Goal: Transaction & Acquisition: Book appointment/travel/reservation

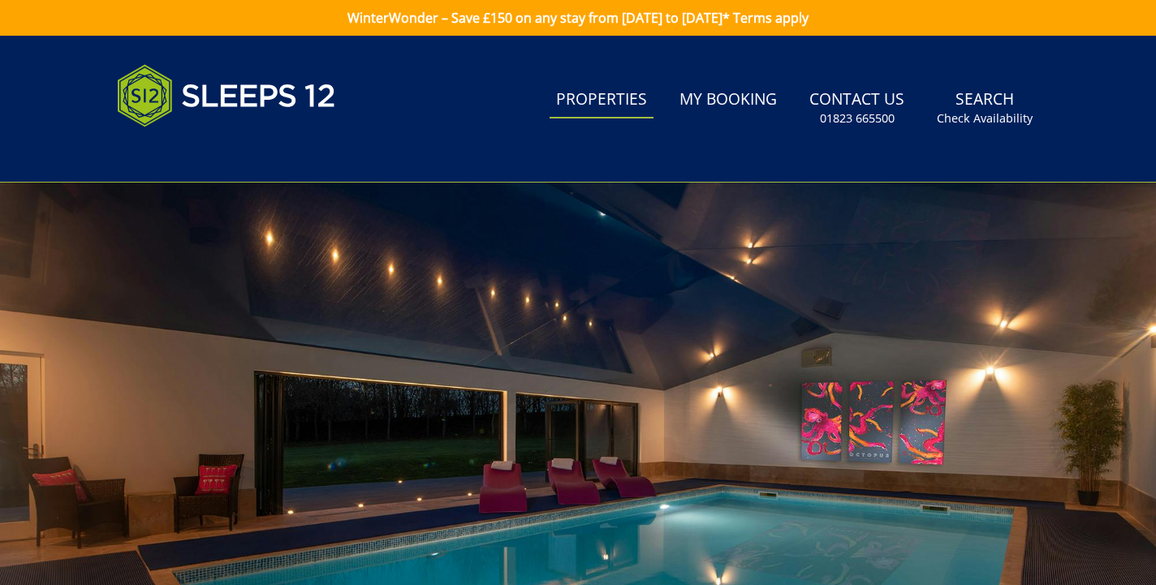
click at [623, 102] on link "Properties" at bounding box center [601, 100] width 104 height 37
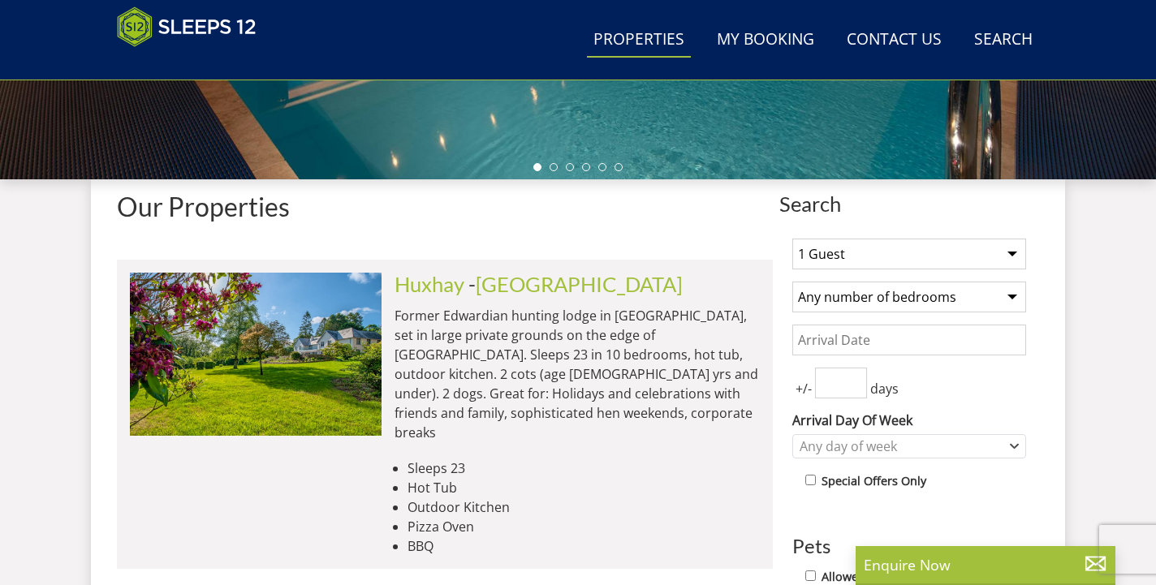
scroll to position [560, 0]
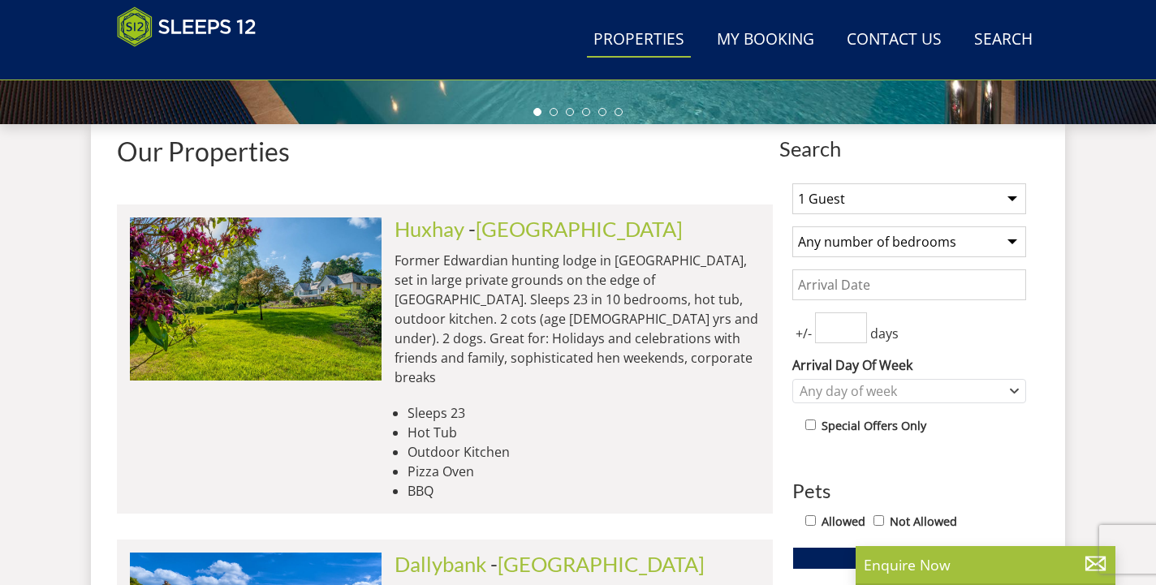
click at [980, 208] on select "1 Guest 2 Guests 3 Guests 4 Guests 5 Guests 6 Guests 7 Guests 8 Guests 9 Guests…" at bounding box center [909, 198] width 234 height 31
click at [792, 183] on select "1 Guest 2 Guests 3 Guests 4 Guests 5 Guests 6 Guests 7 Guests 8 Guests 9 Guests…" at bounding box center [909, 198] width 234 height 31
click at [985, 203] on select "1 Guest 2 Guests 3 Guests 4 Guests 5 Guests 6 Guests 7 Guests 8 Guests 9 Guests…" at bounding box center [909, 198] width 234 height 31
select select "13"
click at [792, 183] on select "1 Guest 2 Guests 3 Guests 4 Guests 5 Guests 6 Guests 7 Guests 8 Guests 9 Guests…" at bounding box center [909, 198] width 234 height 31
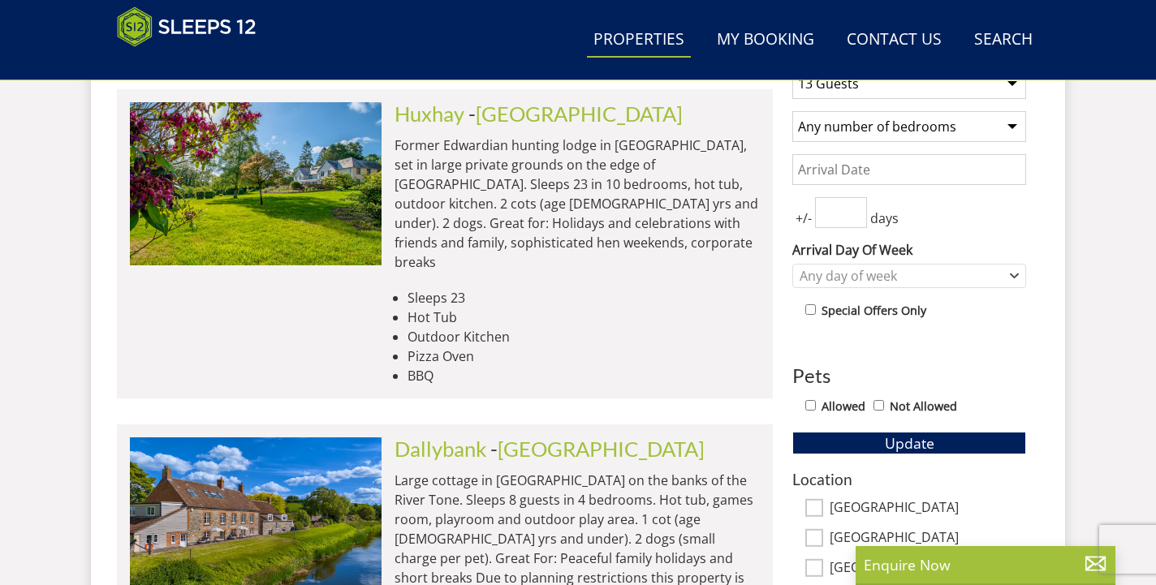
scroll to position [674, 0]
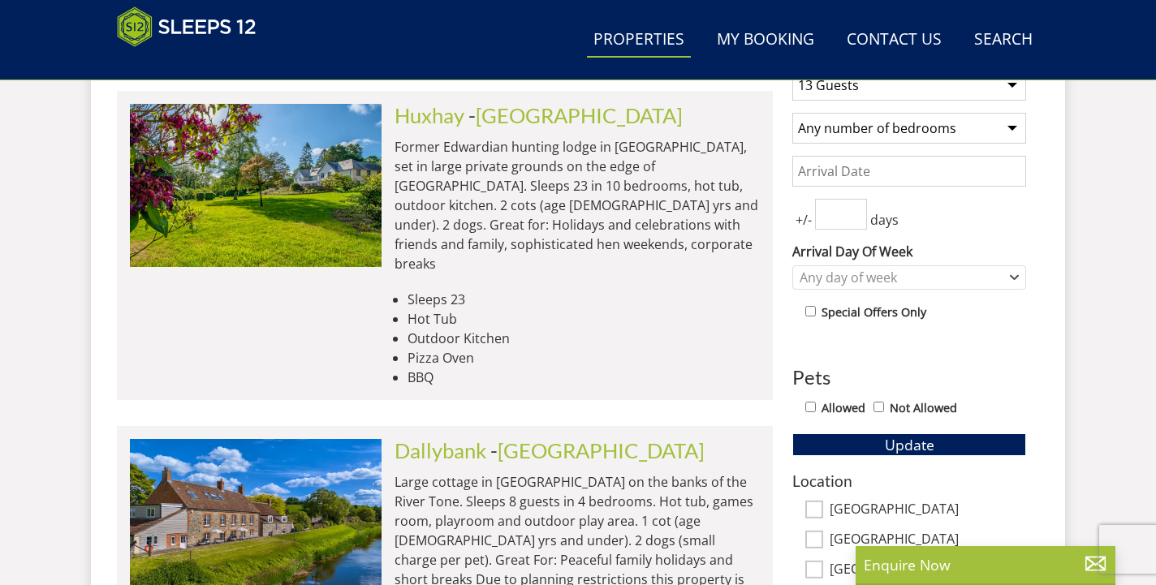
click at [925, 173] on input "Date" at bounding box center [909, 171] width 234 height 31
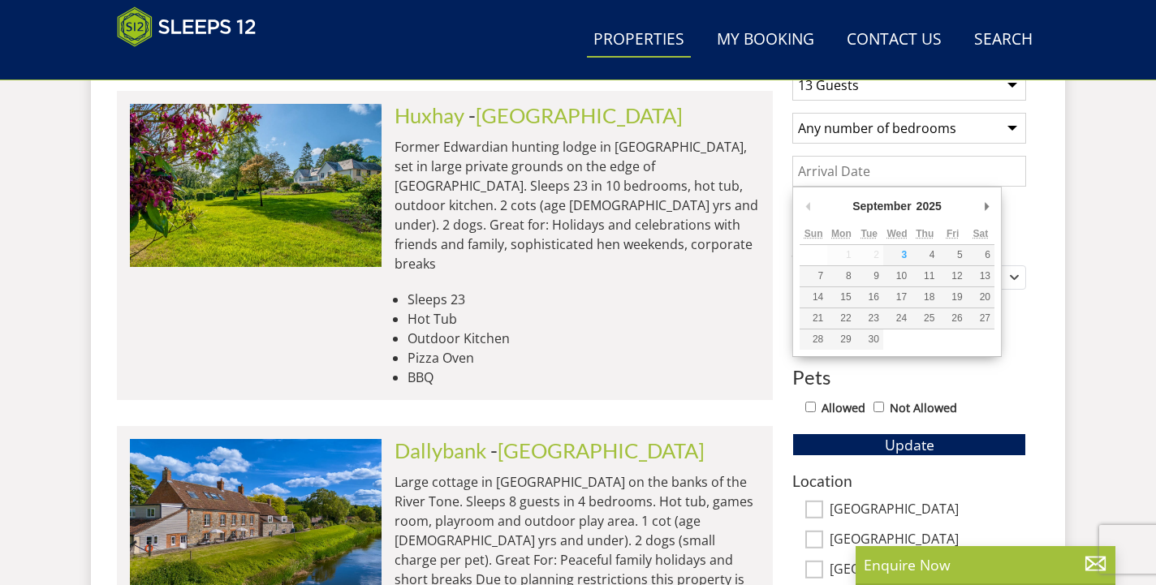
click at [995, 206] on div "September January February March April May June July August September October N…" at bounding box center [896, 272] width 209 height 170
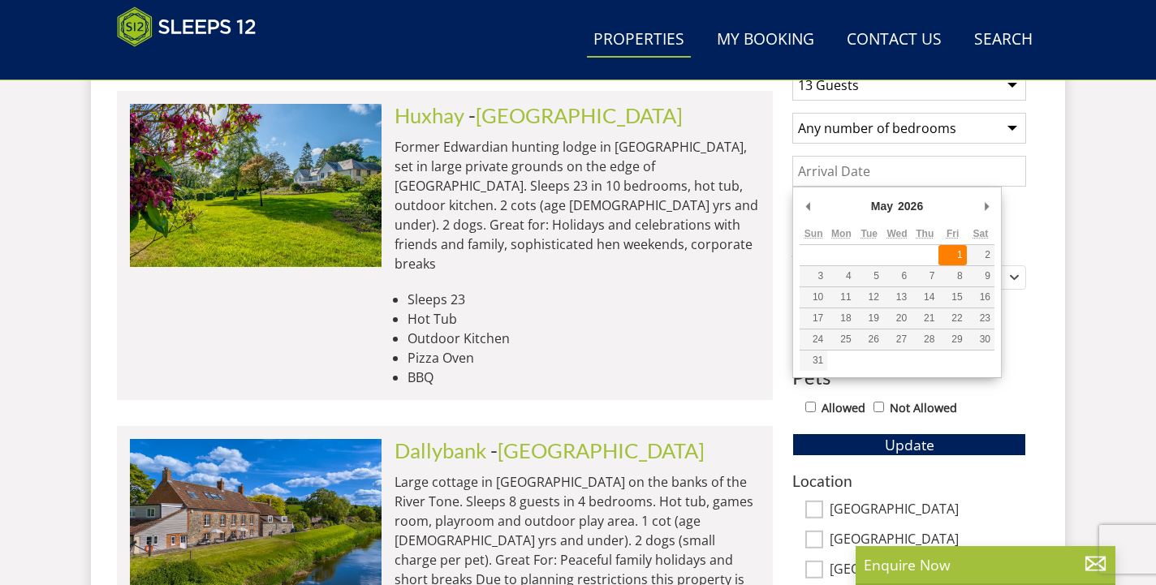
type input "01/05/2026"
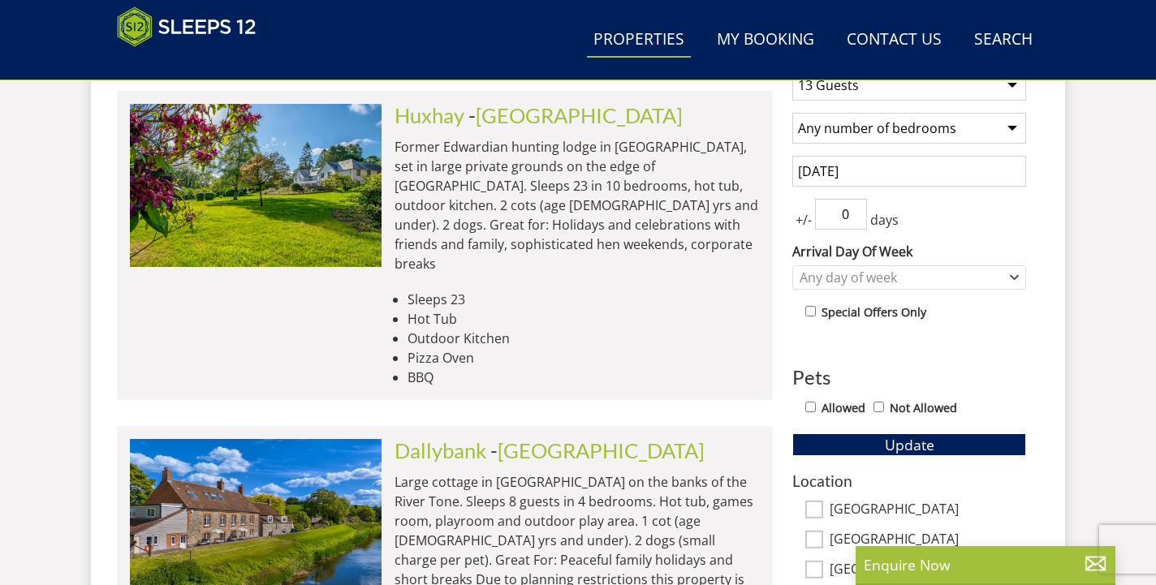
click at [856, 214] on input "0" at bounding box center [841, 214] width 52 height 31
click at [856, 206] on input "1" at bounding box center [841, 214] width 52 height 31
type input "2"
click at [856, 206] on input "2" at bounding box center [841, 214] width 52 height 31
click at [1007, 274] on div "Any day of week" at bounding box center [909, 277] width 234 height 24
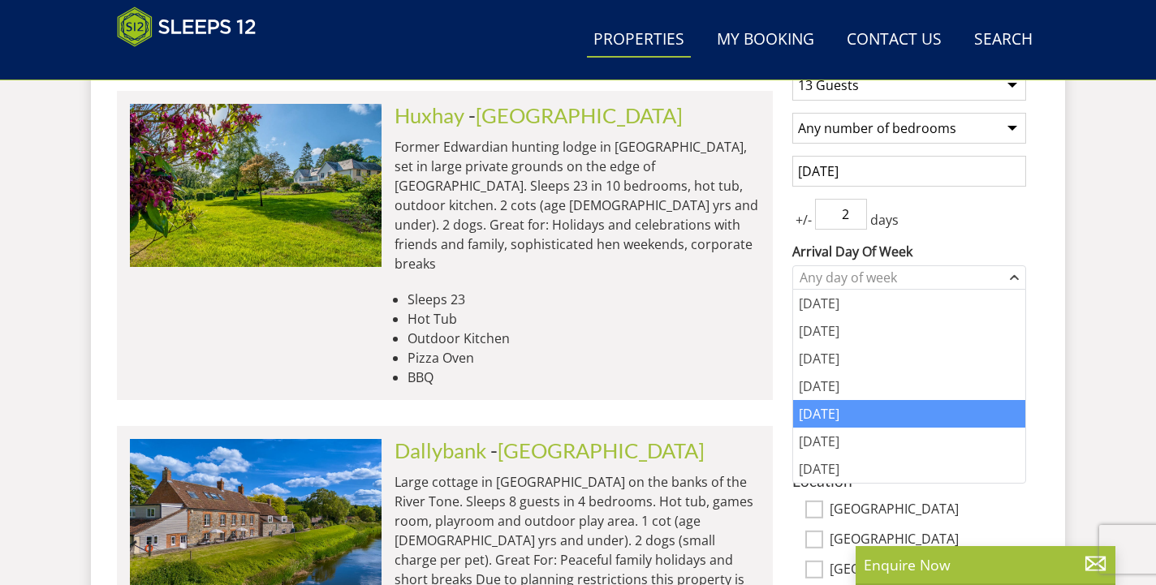
click at [908, 406] on div "Friday" at bounding box center [909, 414] width 232 height 28
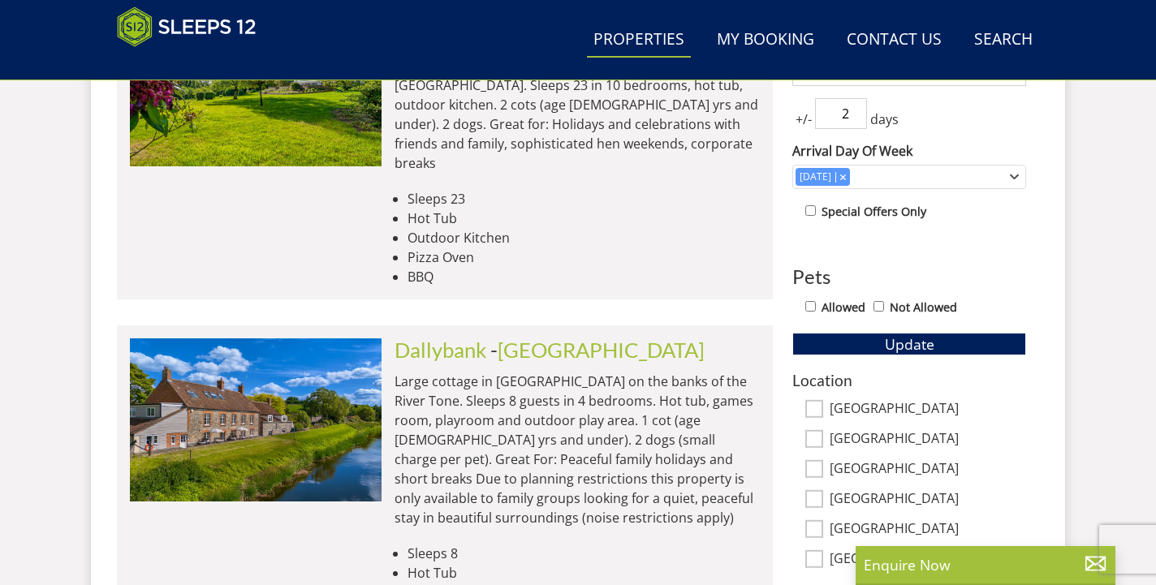
scroll to position [773, 0]
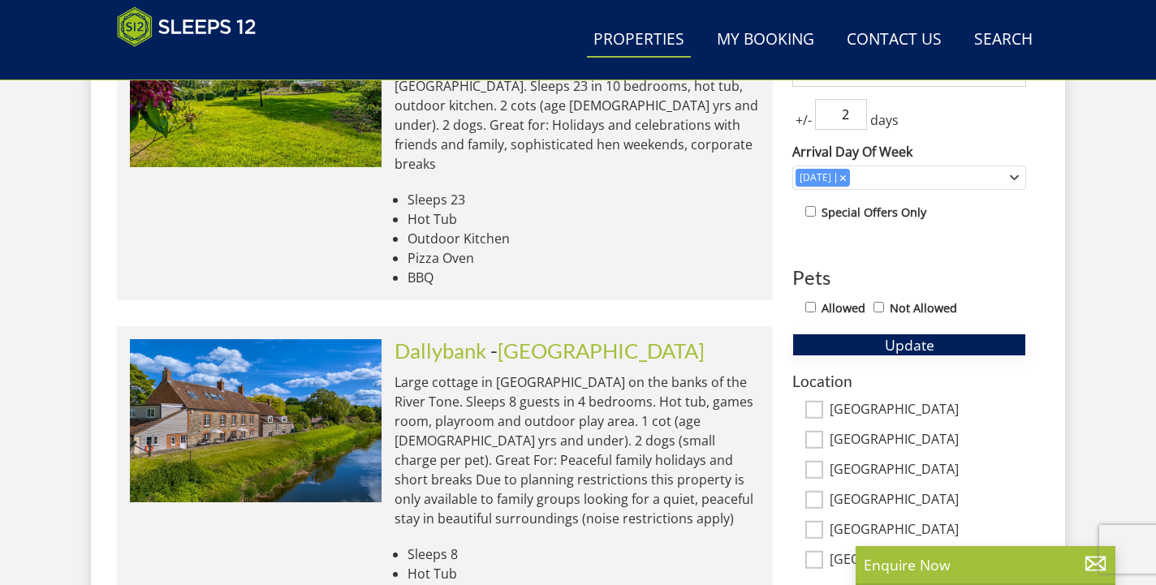
click at [915, 335] on span "Update" at bounding box center [910, 344] width 50 height 19
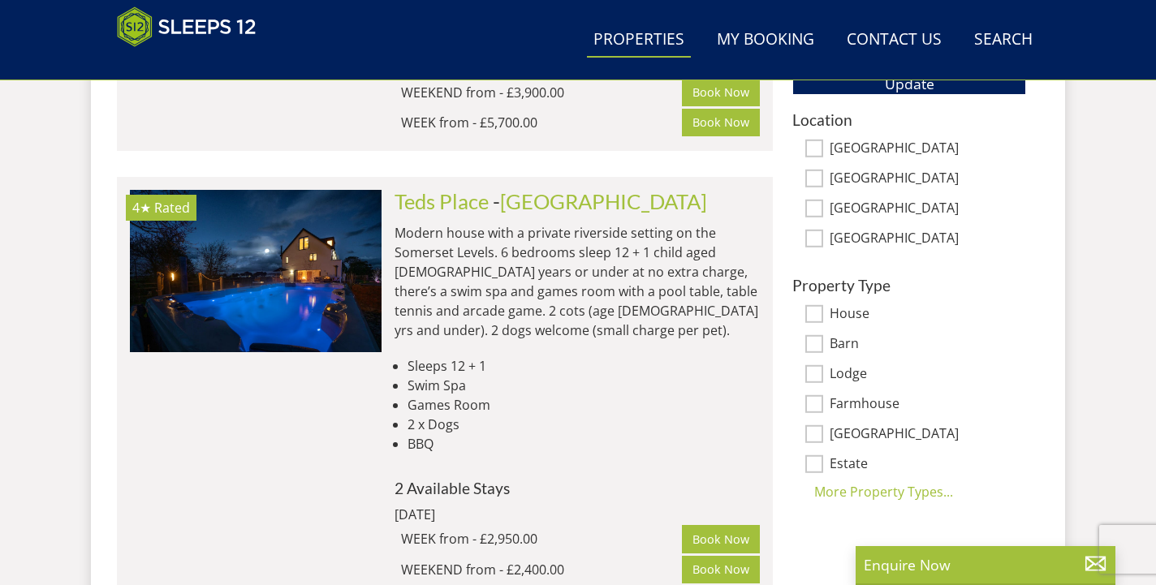
scroll to position [1066, 0]
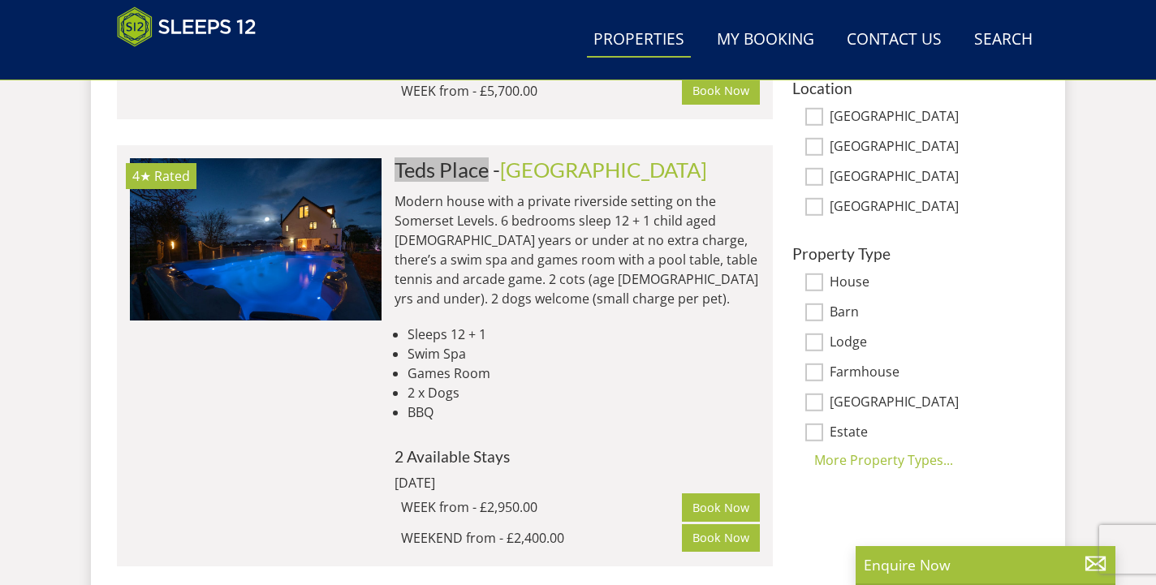
drag, startPoint x: 478, startPoint y: 156, endPoint x: 829, endPoint y: 2, distance: 383.0
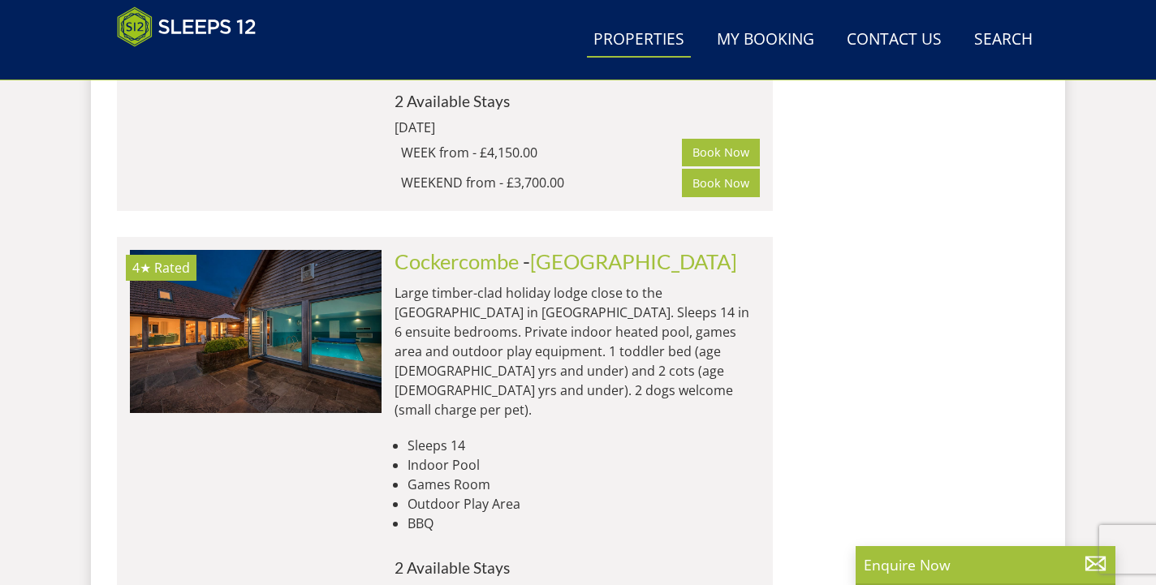
scroll to position [2889, 0]
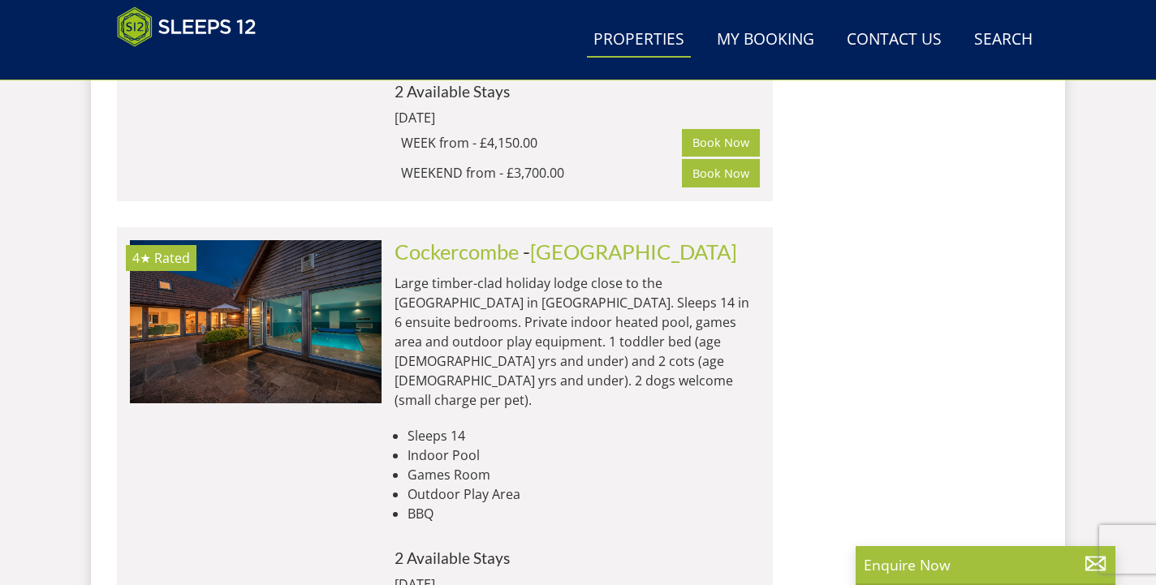
drag, startPoint x: 360, startPoint y: 254, endPoint x: 660, endPoint y: 1, distance: 392.2
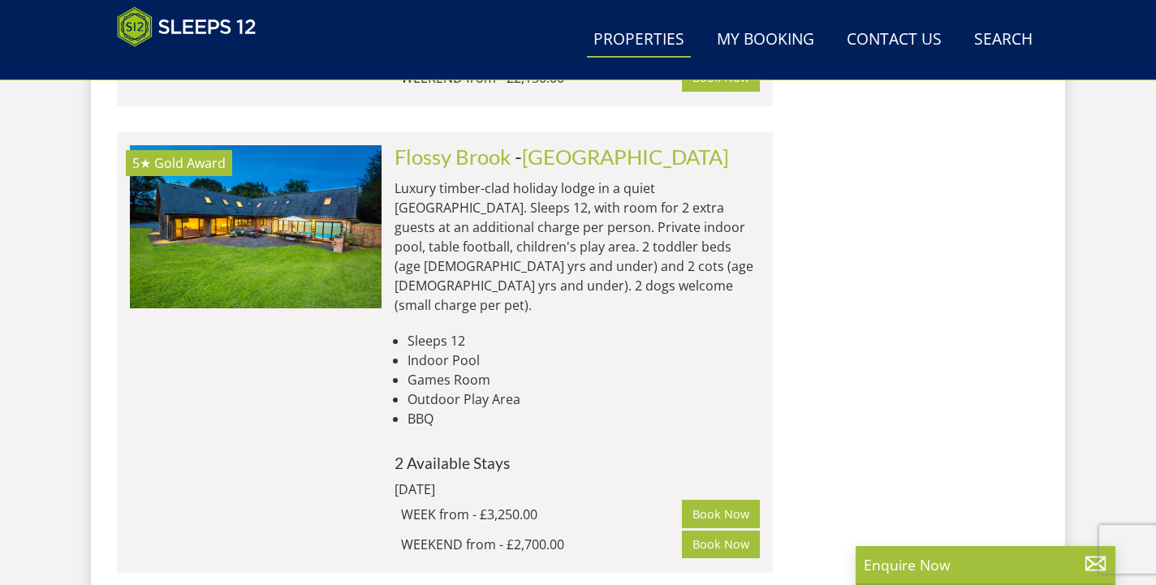
scroll to position [5687, 0]
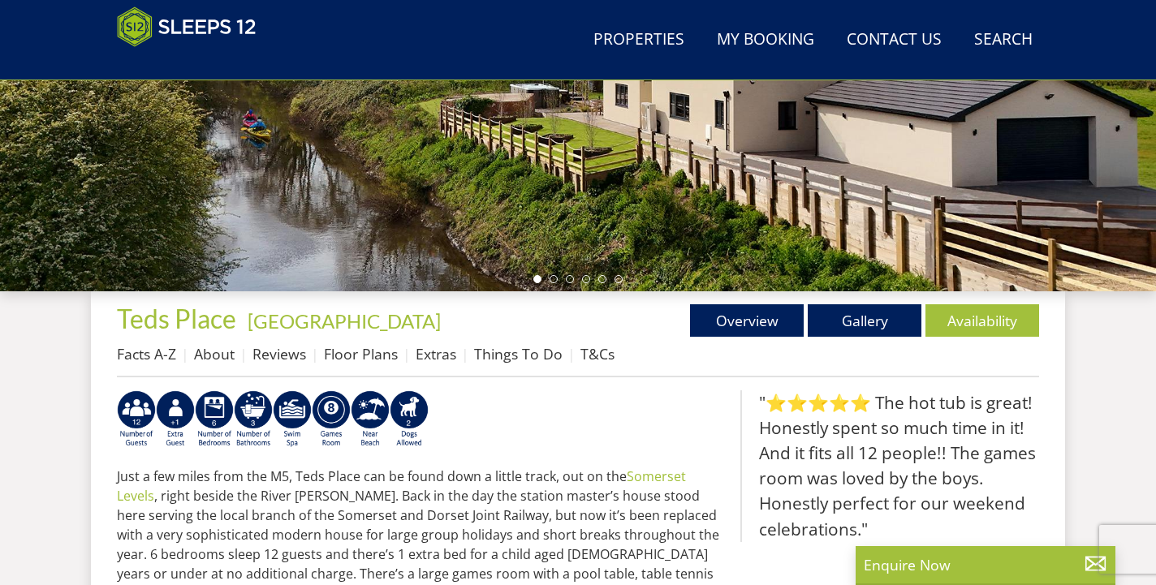
scroll to position [398, 0]
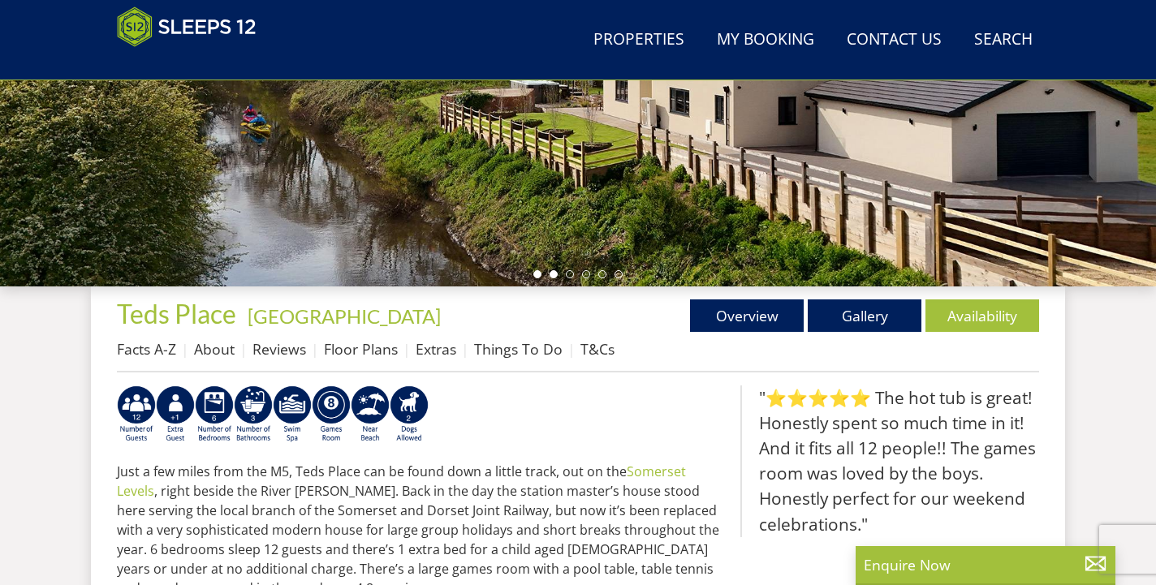
click at [557, 275] on li at bounding box center [553, 274] width 8 height 8
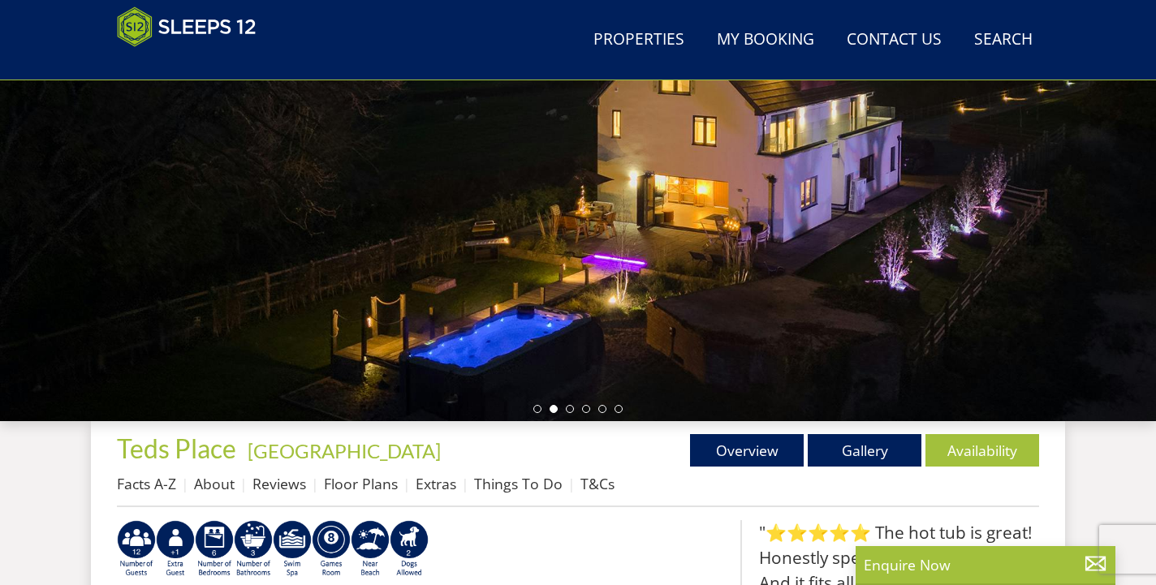
scroll to position [256, 0]
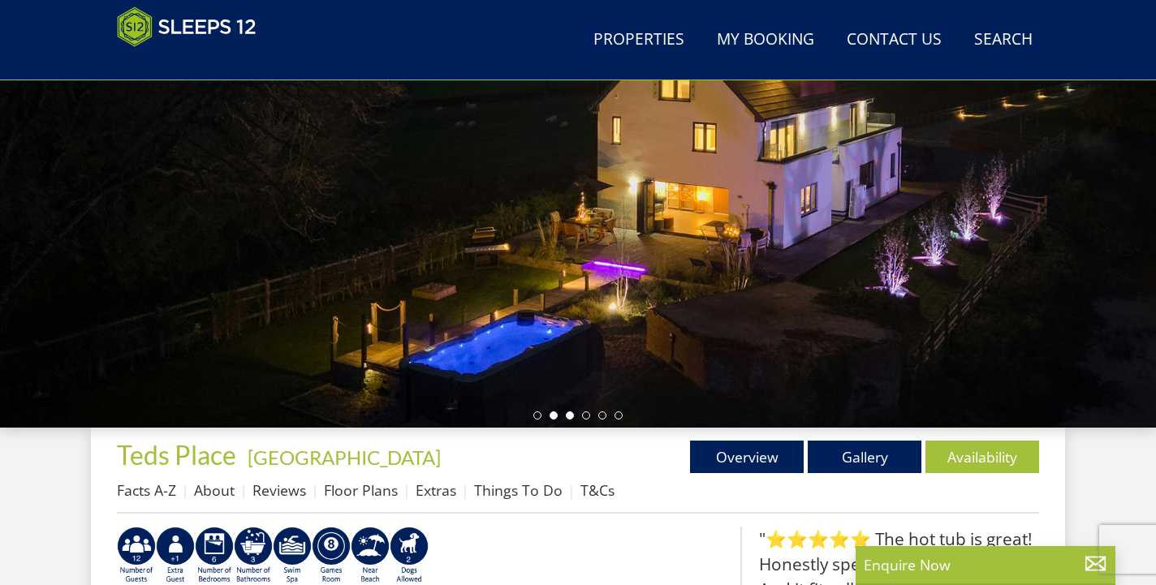
click at [571, 416] on li at bounding box center [570, 415] width 8 height 8
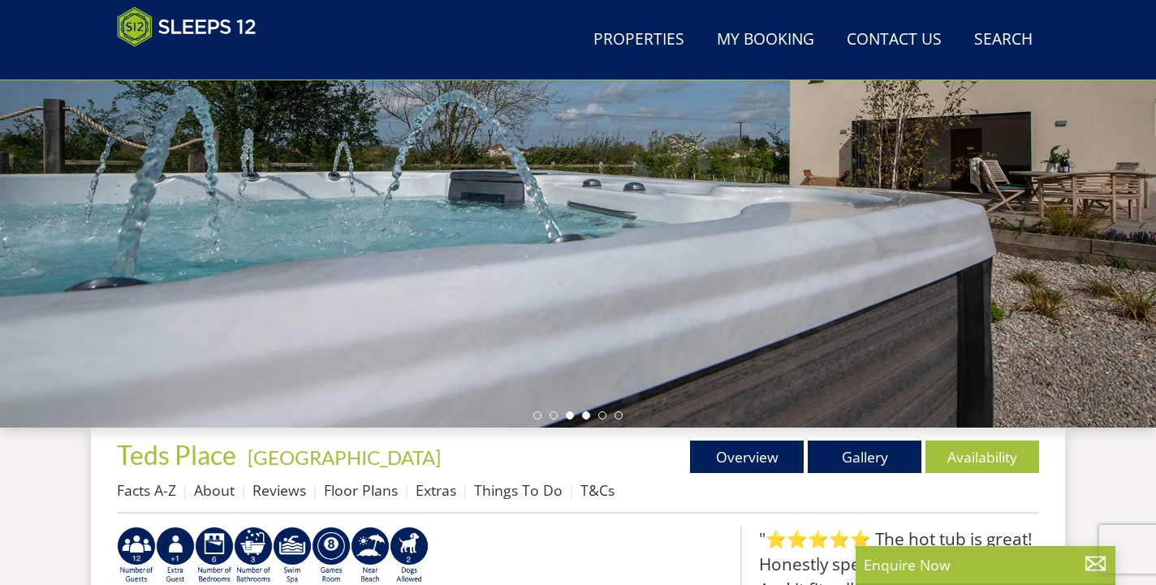
click at [585, 418] on li at bounding box center [586, 415] width 8 height 8
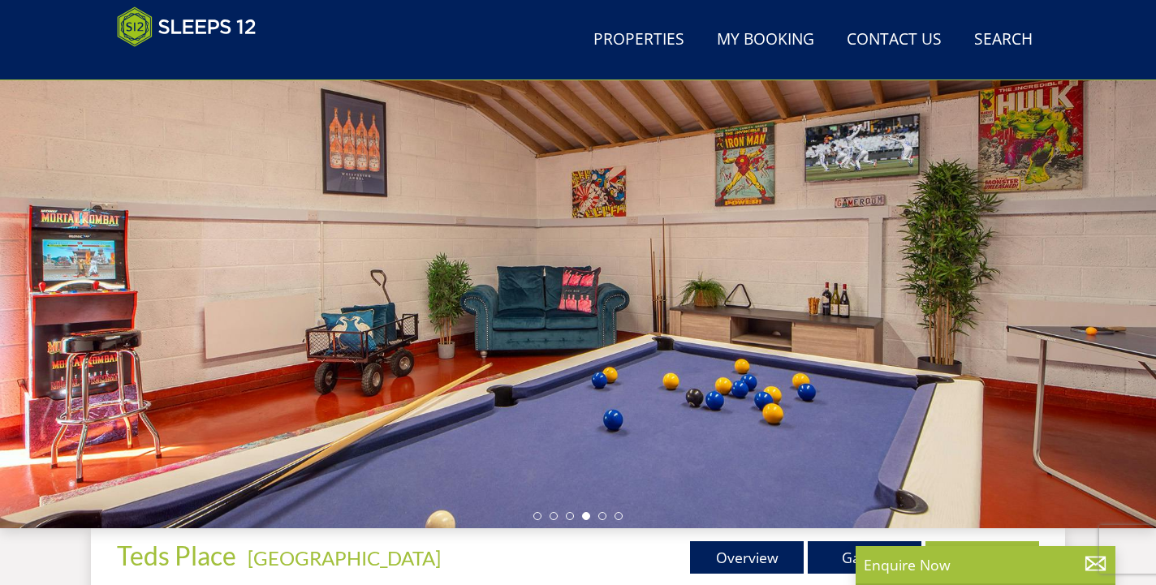
scroll to position [154, 0]
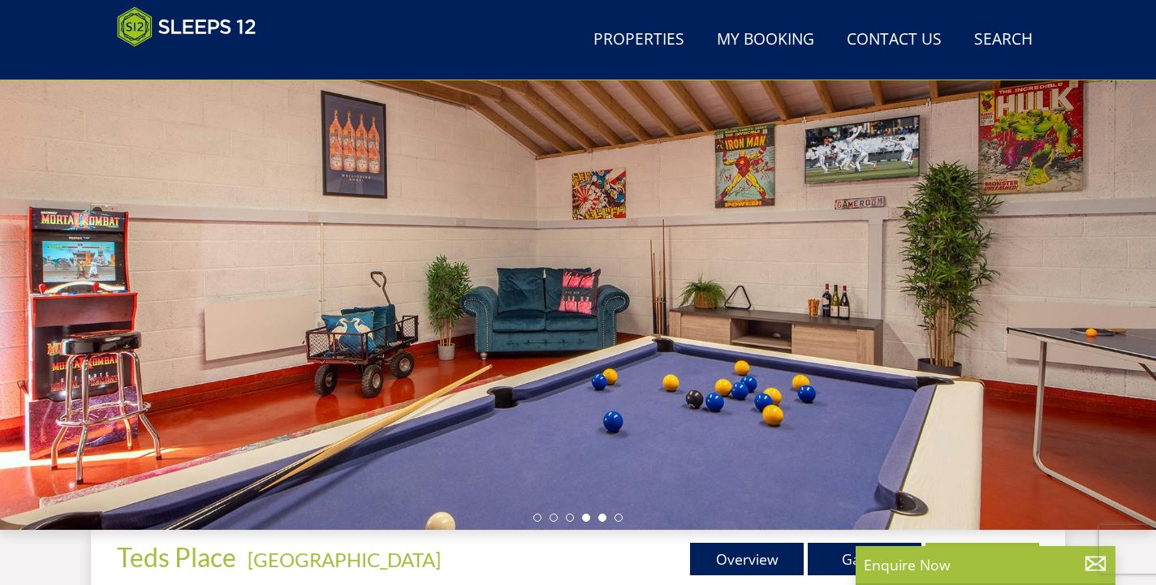
click at [600, 518] on li at bounding box center [602, 518] width 8 height 8
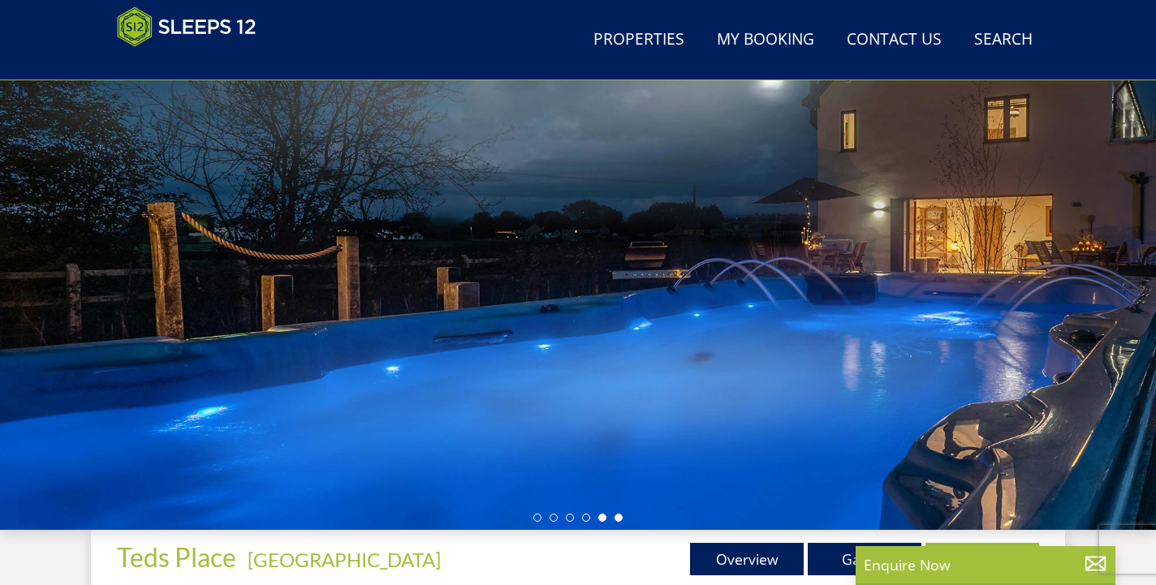
click at [620, 515] on li at bounding box center [618, 518] width 8 height 8
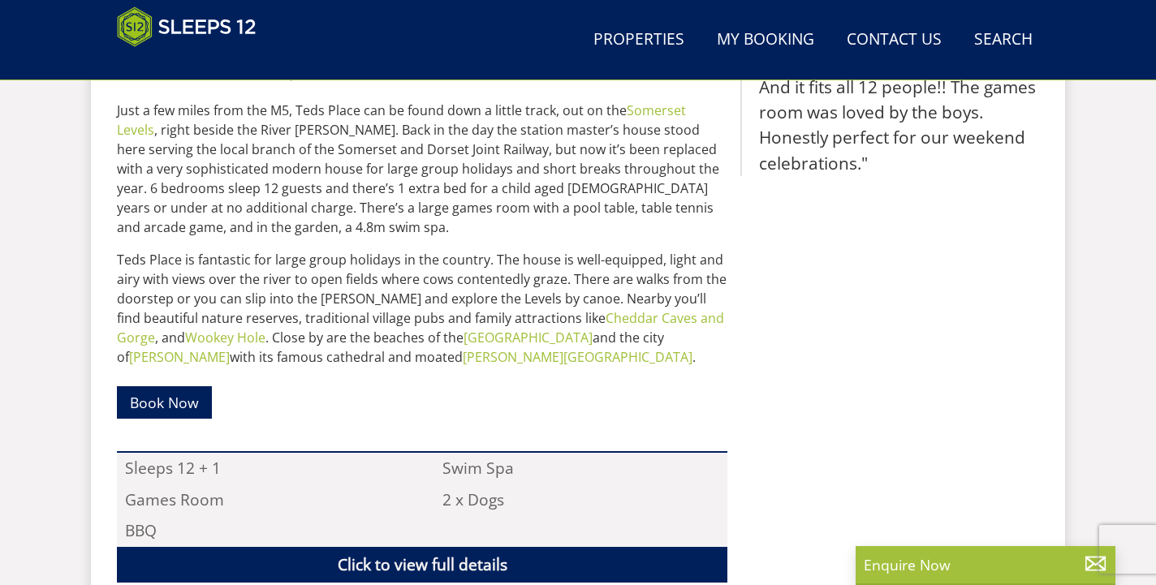
scroll to position [1047, 0]
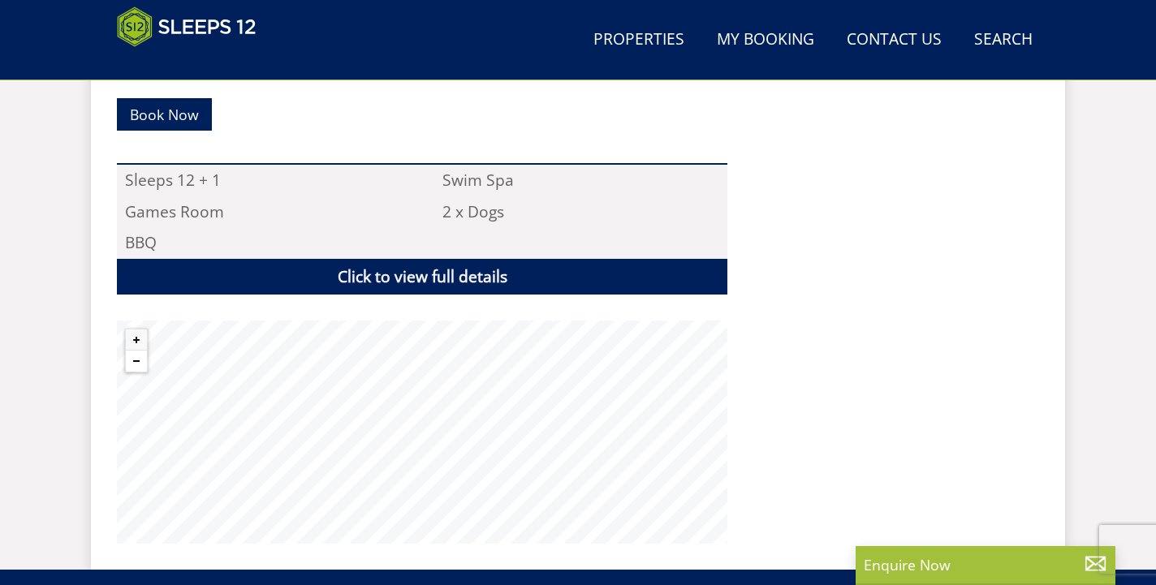
click at [136, 366] on button "Zoom out" at bounding box center [136, 361] width 21 height 21
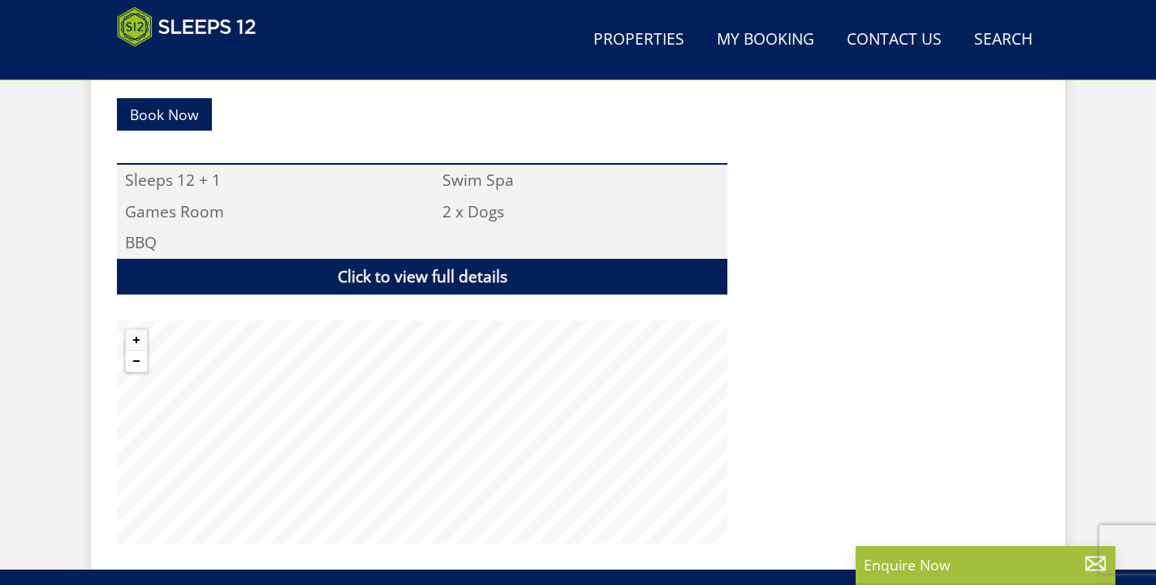
click at [136, 366] on button "Zoom out" at bounding box center [136, 361] width 21 height 21
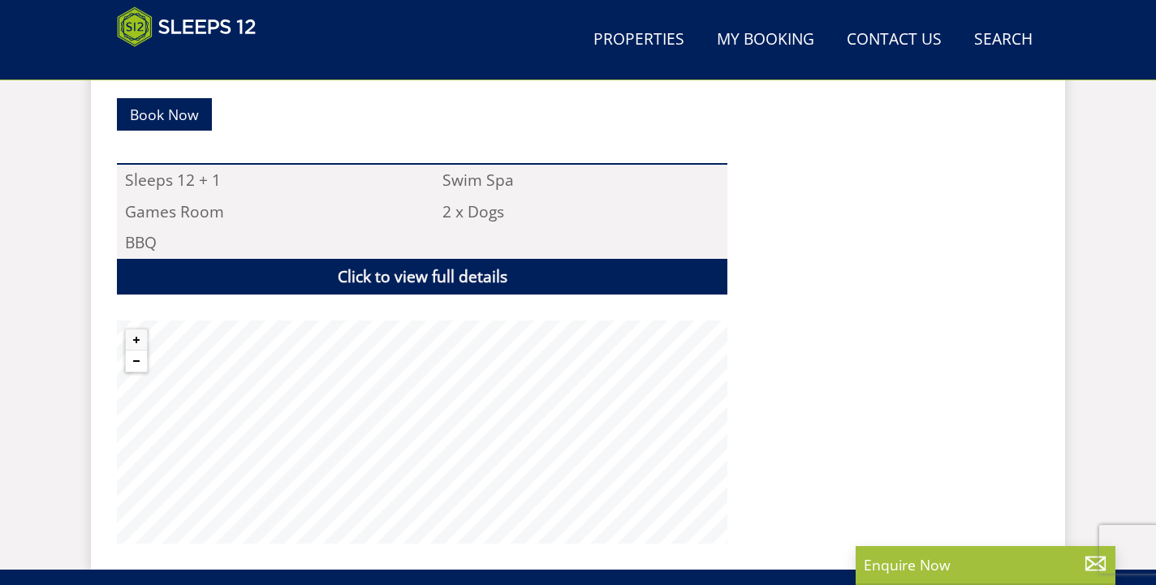
click at [136, 366] on button "Zoom out" at bounding box center [136, 361] width 21 height 21
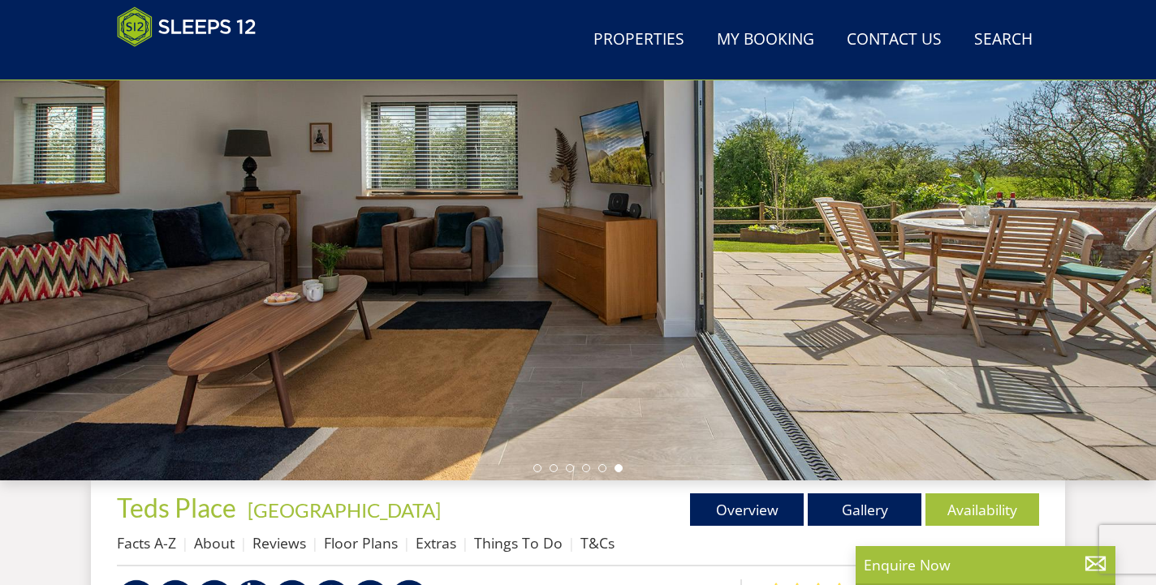
scroll to position [302, 0]
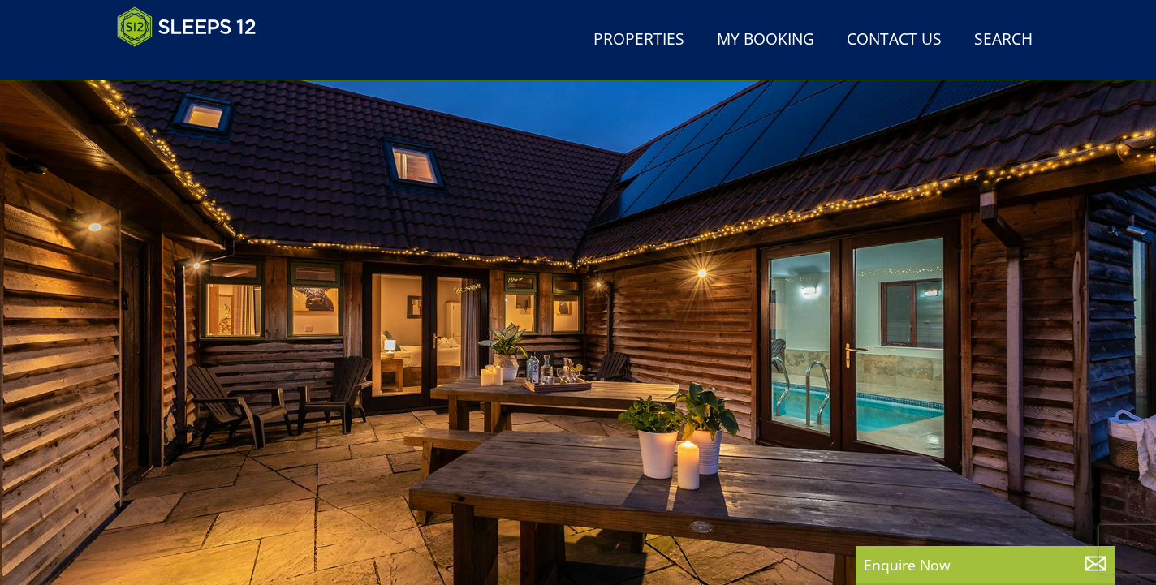
scroll to position [179, 0]
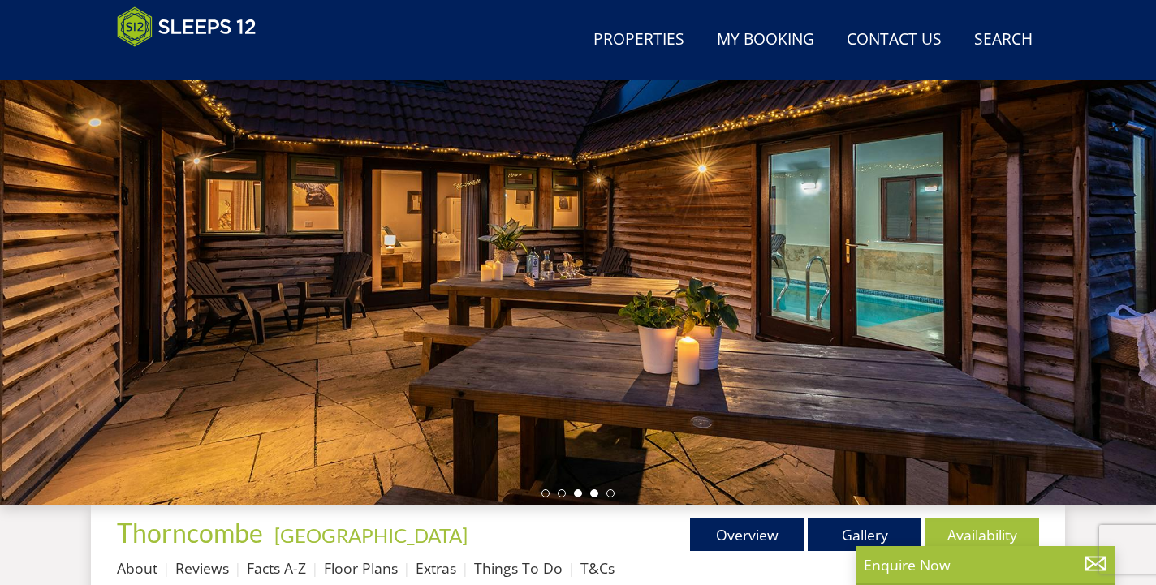
click at [597, 493] on li at bounding box center [594, 493] width 8 height 8
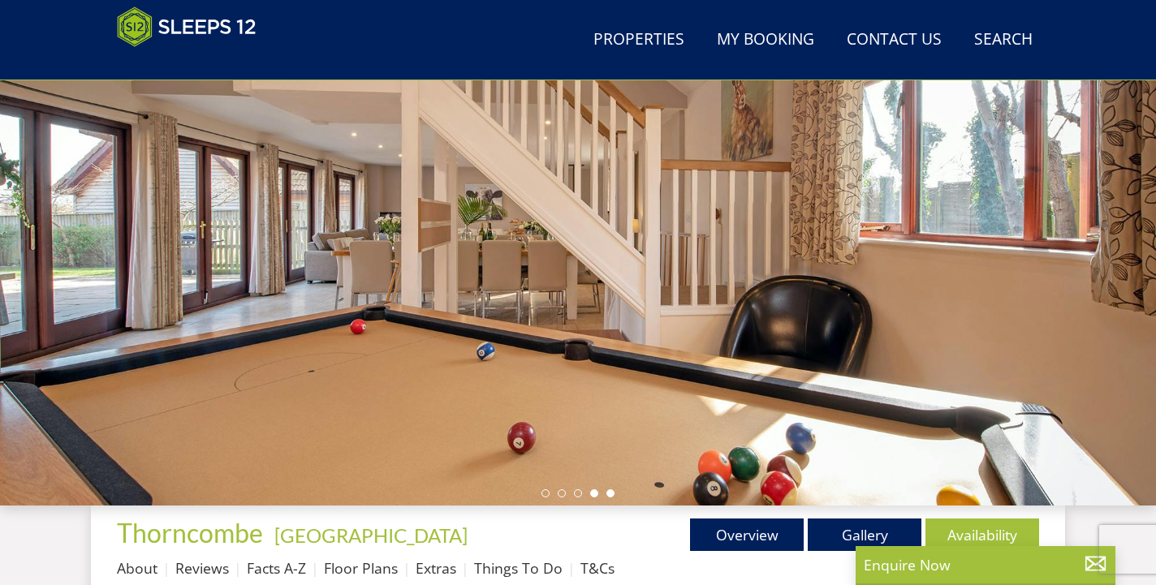
click at [608, 494] on li at bounding box center [610, 493] width 8 height 8
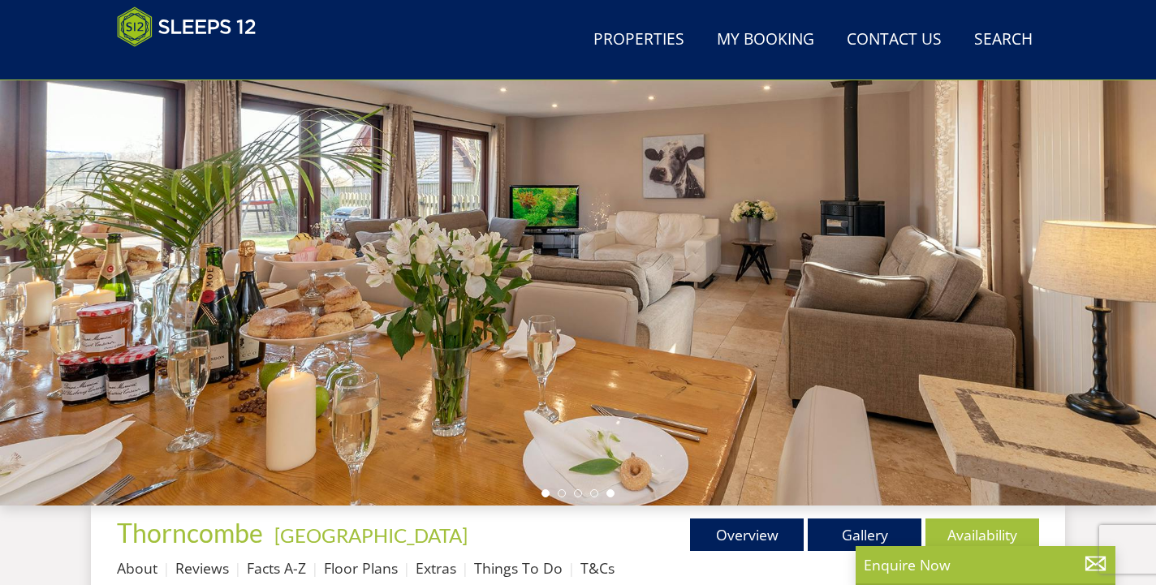
click at [547, 493] on li at bounding box center [545, 493] width 8 height 8
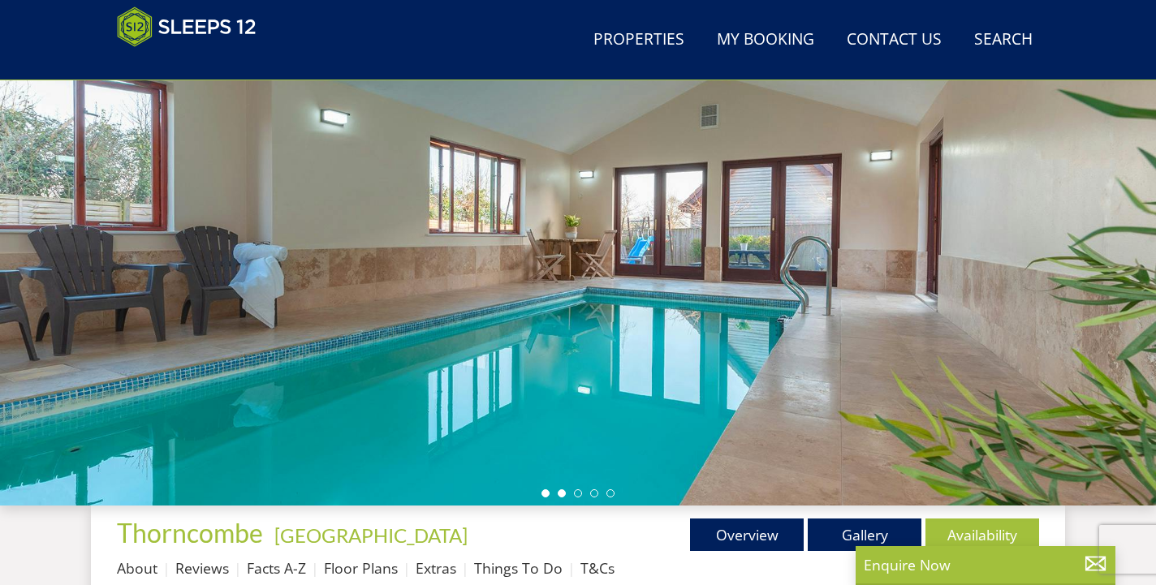
click at [562, 493] on li at bounding box center [562, 493] width 8 height 8
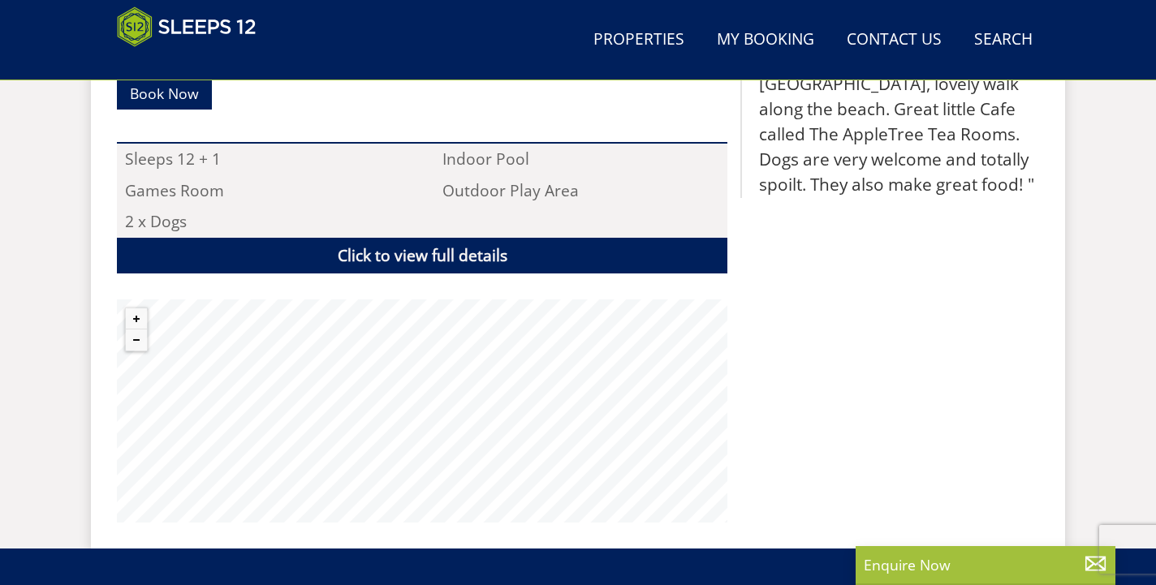
scroll to position [993, 0]
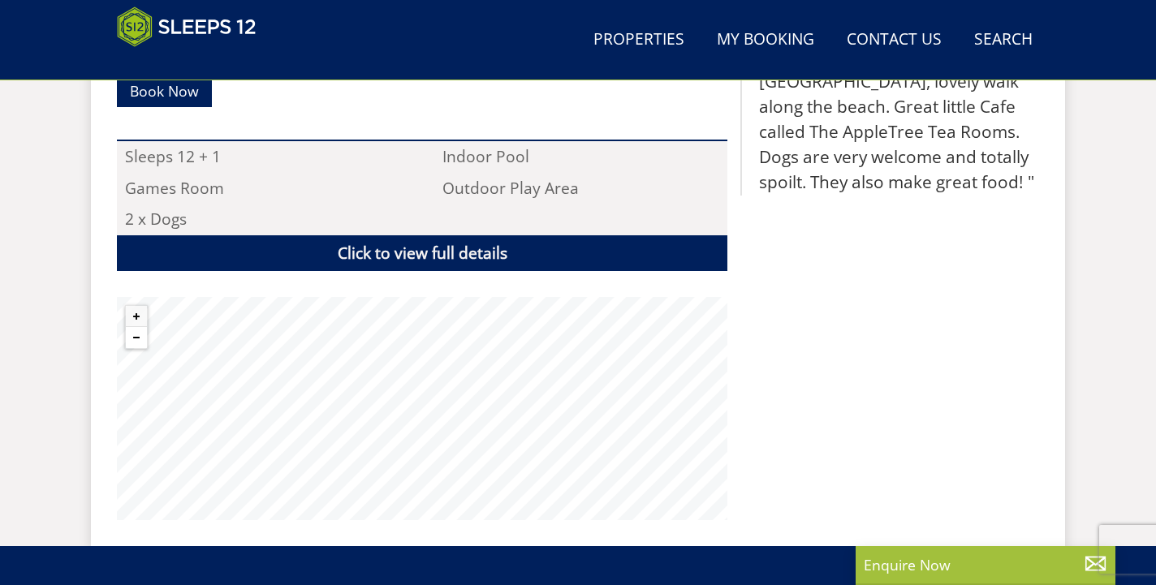
click at [139, 342] on button "Zoom out" at bounding box center [136, 337] width 21 height 21
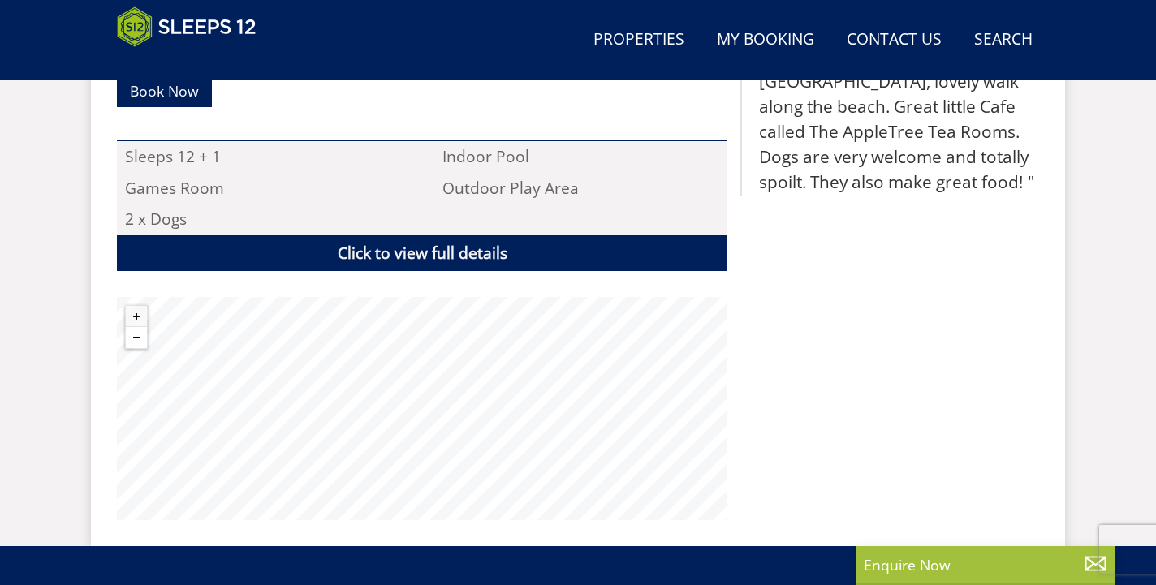
click at [139, 342] on button "Zoom out" at bounding box center [136, 337] width 21 height 21
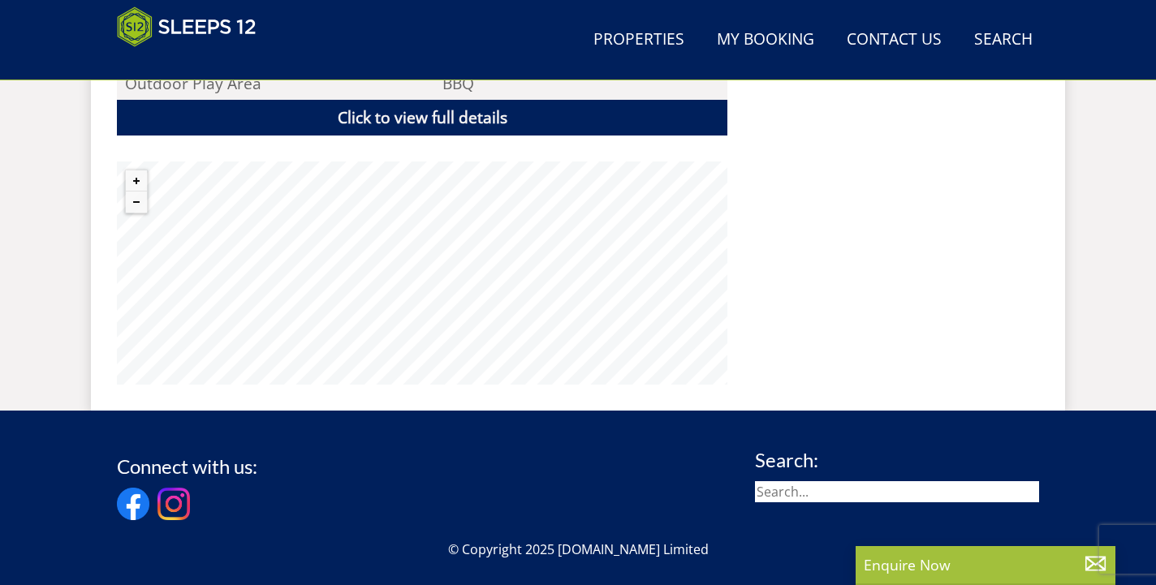
scroll to position [1252, 0]
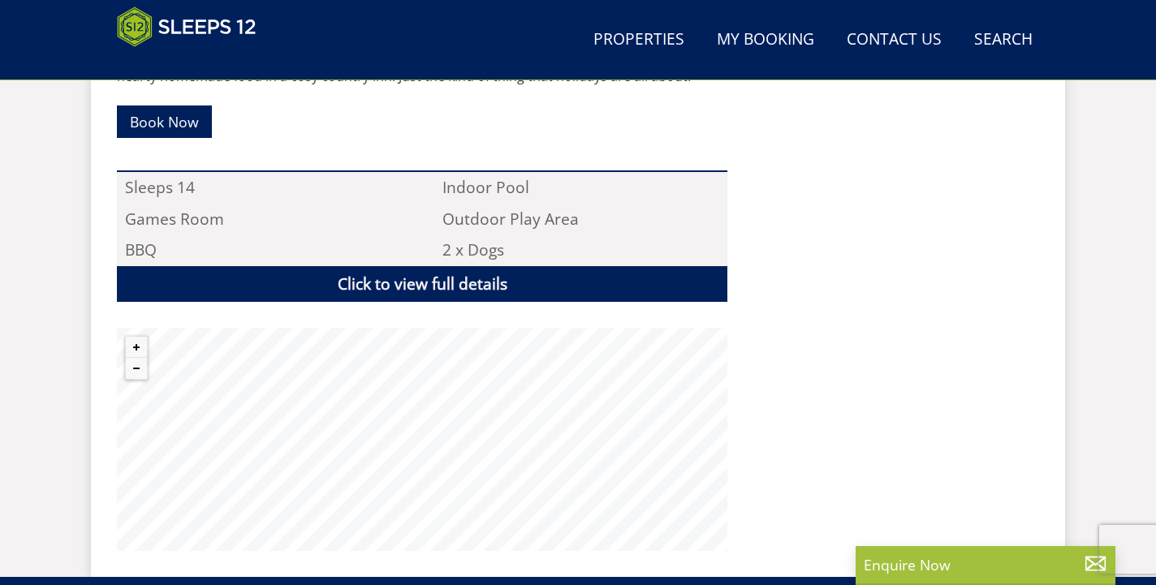
scroll to position [1064, 0]
